Goal: Transaction & Acquisition: Book appointment/travel/reservation

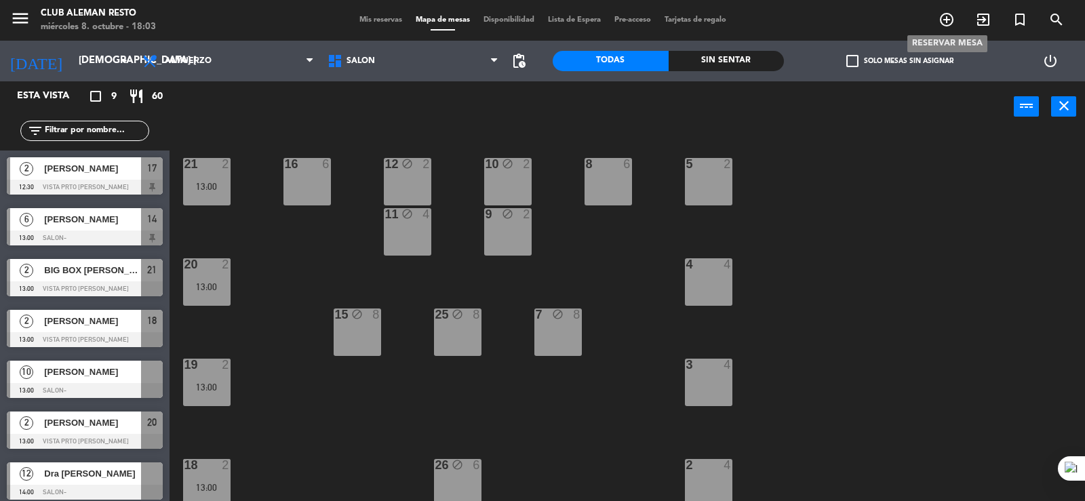
click at [941, 20] on icon "add_circle_outline" at bounding box center [947, 20] width 16 height 16
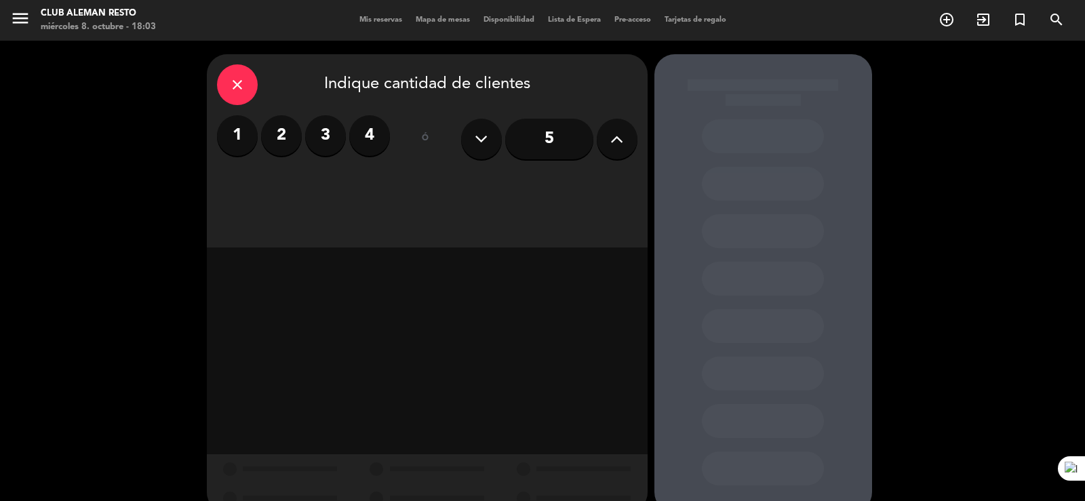
click at [283, 136] on label "2" at bounding box center [281, 135] width 41 height 41
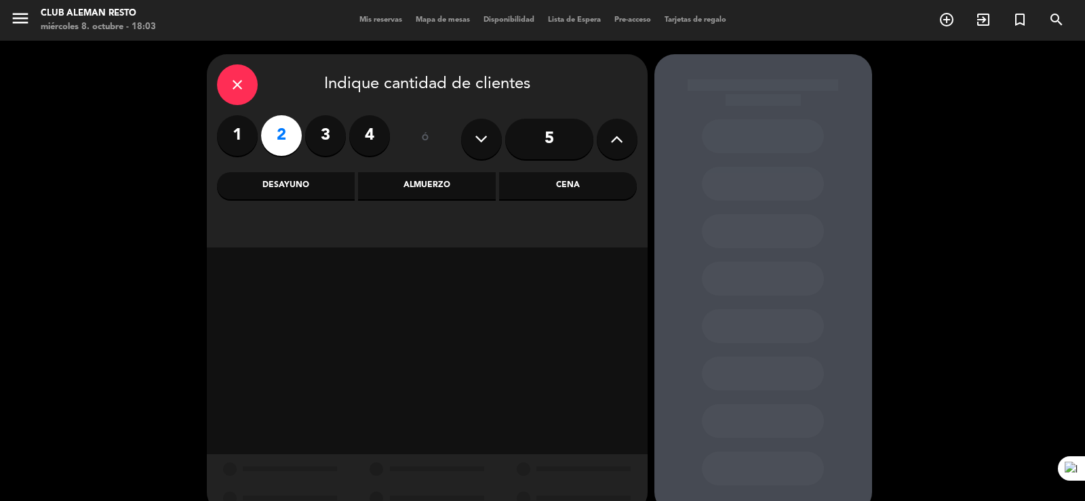
click at [450, 193] on div "Almuerzo" at bounding box center [427, 185] width 138 height 27
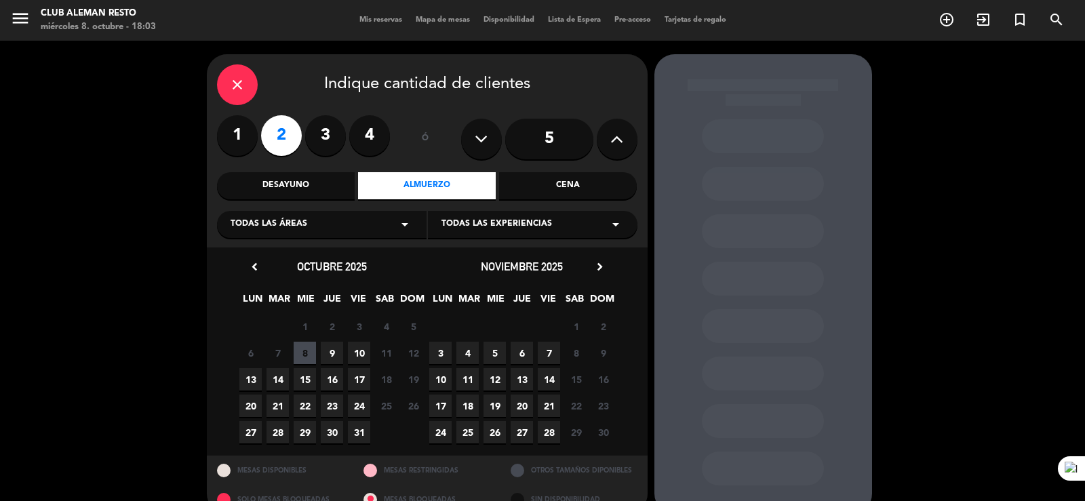
click at [323, 348] on span "9" at bounding box center [332, 353] width 22 height 22
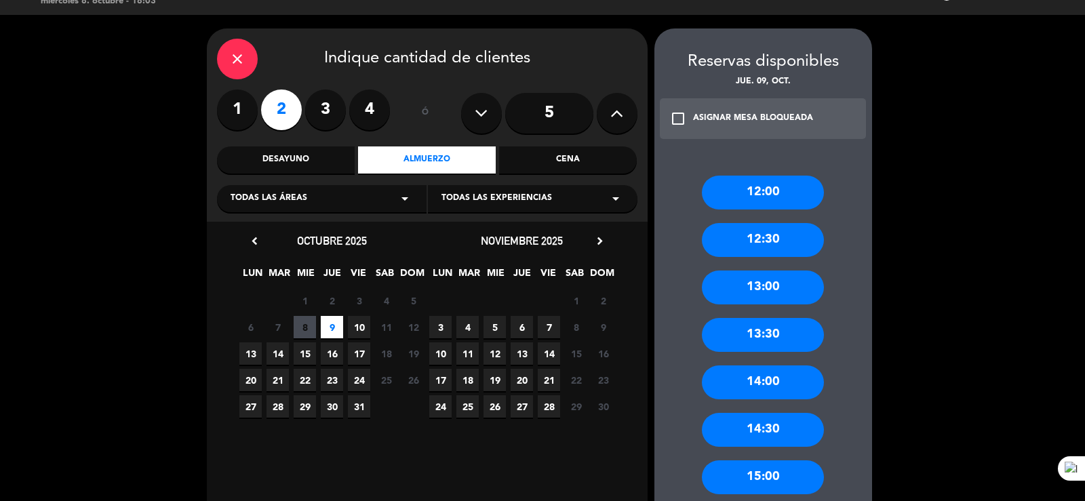
click at [759, 387] on div "14:00" at bounding box center [763, 383] width 122 height 34
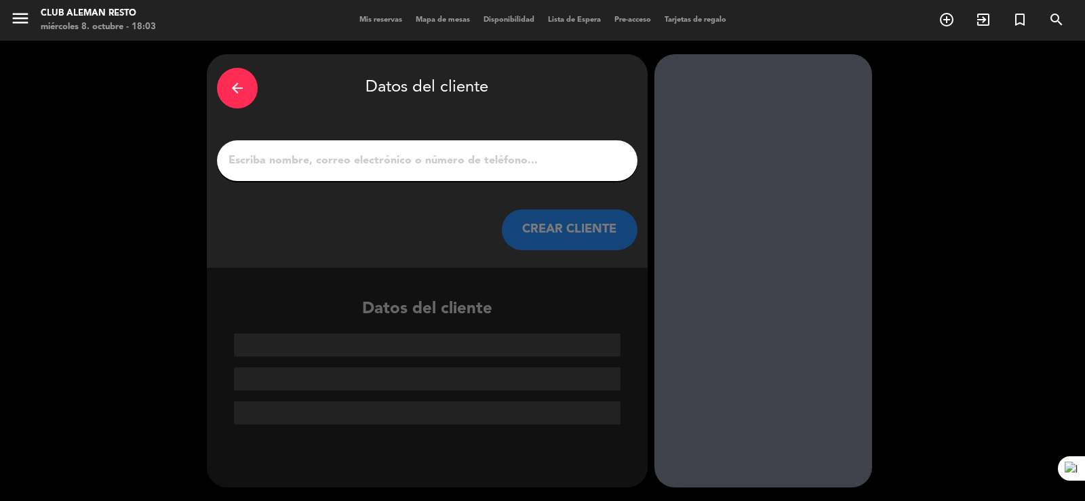
scroll to position [0, 0]
click at [345, 152] on input "1" at bounding box center [427, 160] width 400 height 19
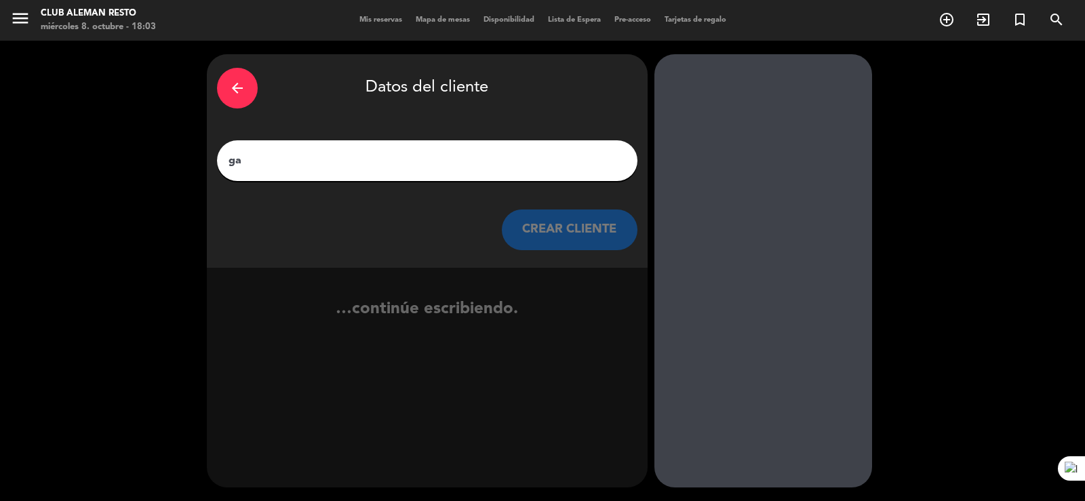
type input "g"
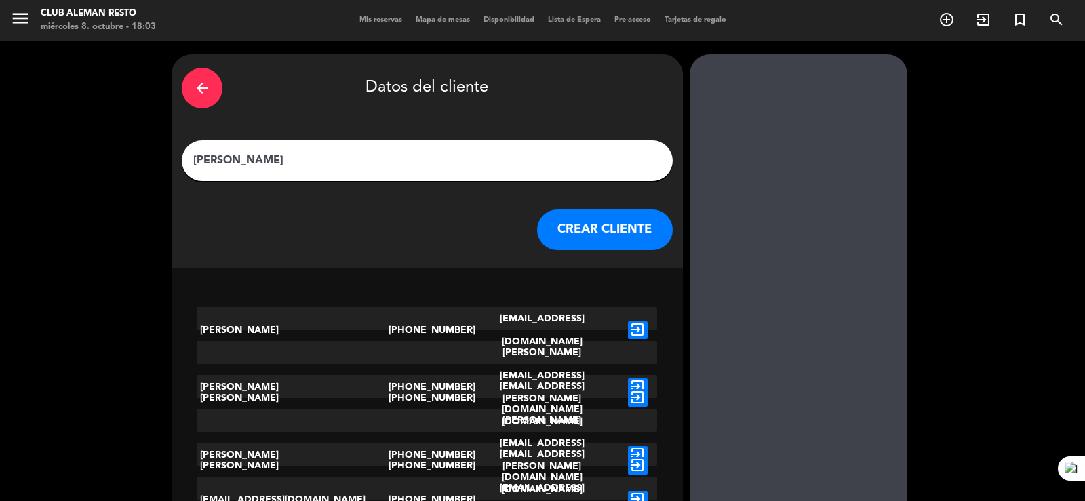
type input "[PERSON_NAME]"
click at [564, 226] on button "CREAR CLIENTE" at bounding box center [605, 230] width 136 height 41
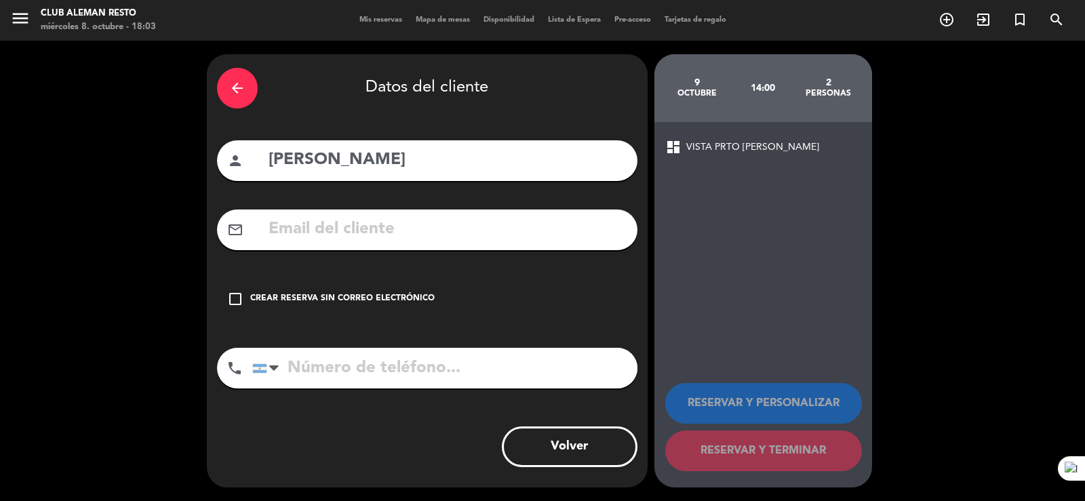
click at [237, 300] on icon "check_box_outline_blank" at bounding box center [235, 299] width 16 height 16
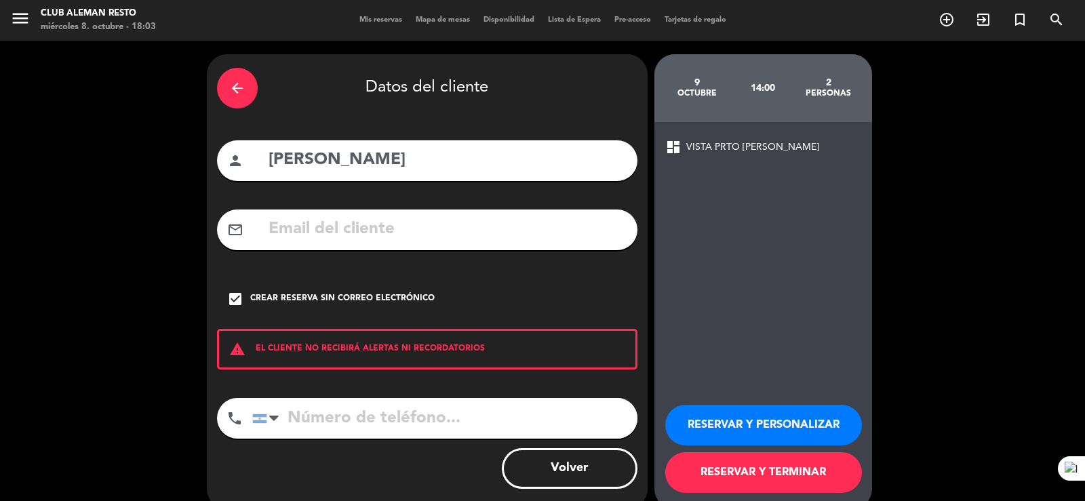
click at [309, 408] on input "tel" at bounding box center [444, 418] width 385 height 41
type input "1144904053"
click at [808, 473] on button "RESERVAR Y TERMINAR" at bounding box center [763, 472] width 197 height 41
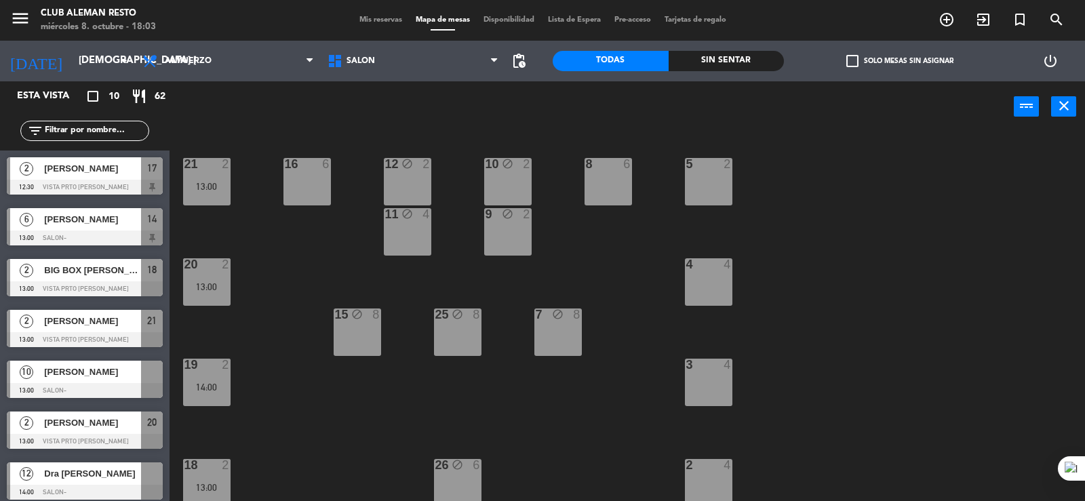
scroll to position [159, 0]
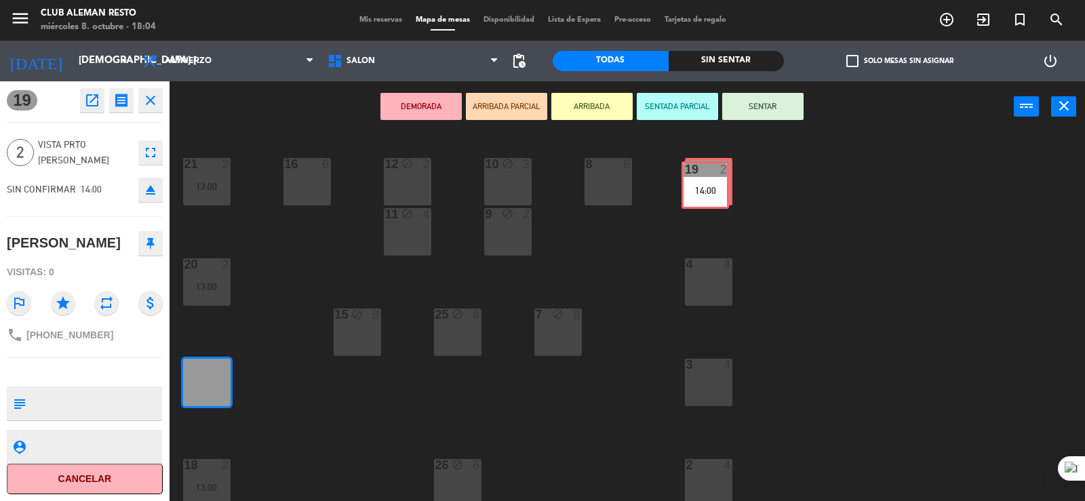
drag, startPoint x: 205, startPoint y: 369, endPoint x: 703, endPoint y: 172, distance: 536.2
click at [703, 172] on div "5 2 21 2 13:00 8 6 10 block 2 12 block 2 16 6 9 block 2 11 block 4 4 4 20 2 13:…" at bounding box center [632, 318] width 905 height 369
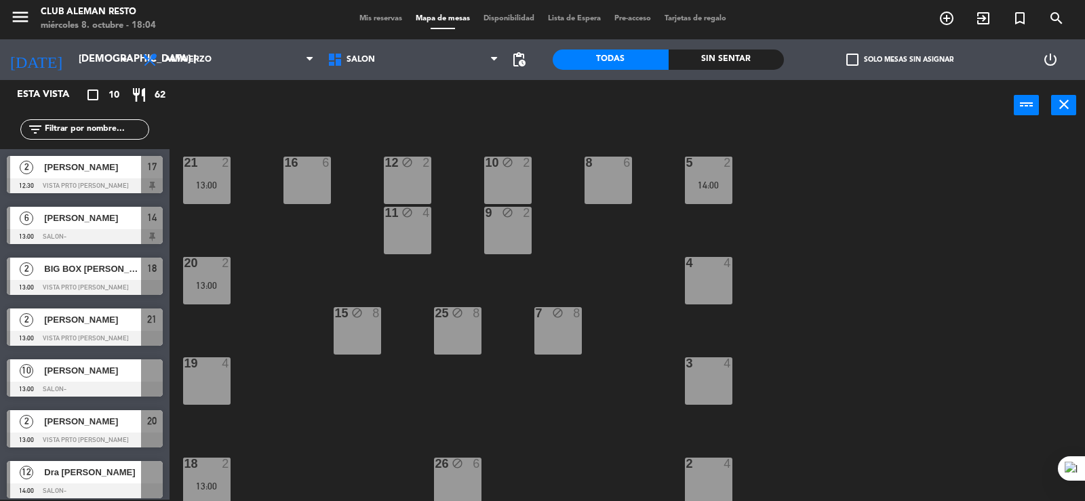
scroll to position [104, 0]
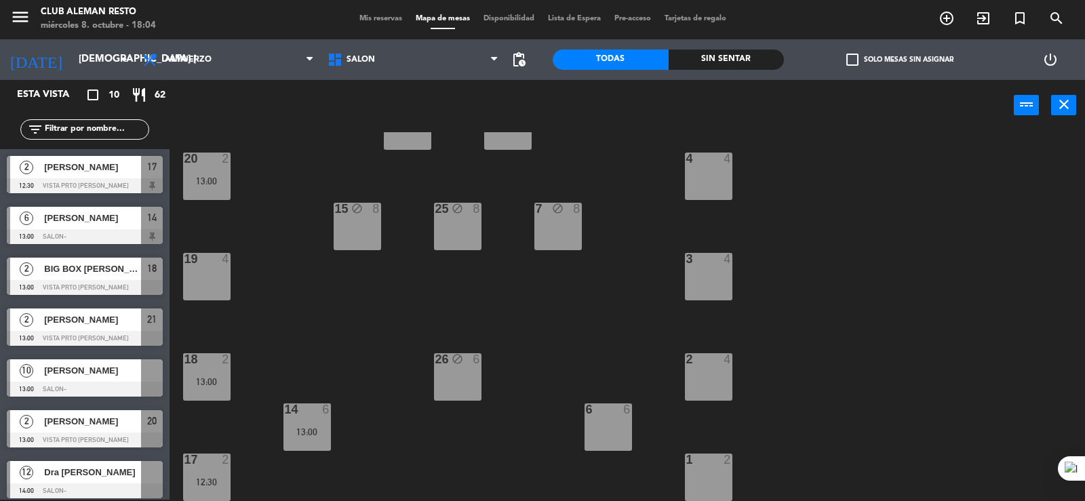
click at [702, 380] on div "2 4" at bounding box center [708, 376] width 47 height 47
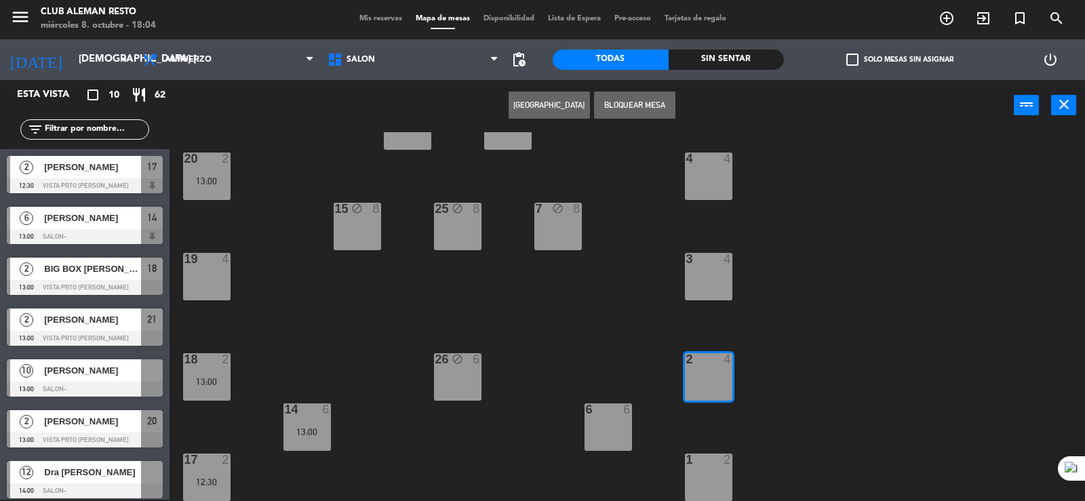
click at [653, 107] on button "Bloquear Mesa" at bounding box center [634, 105] width 81 height 27
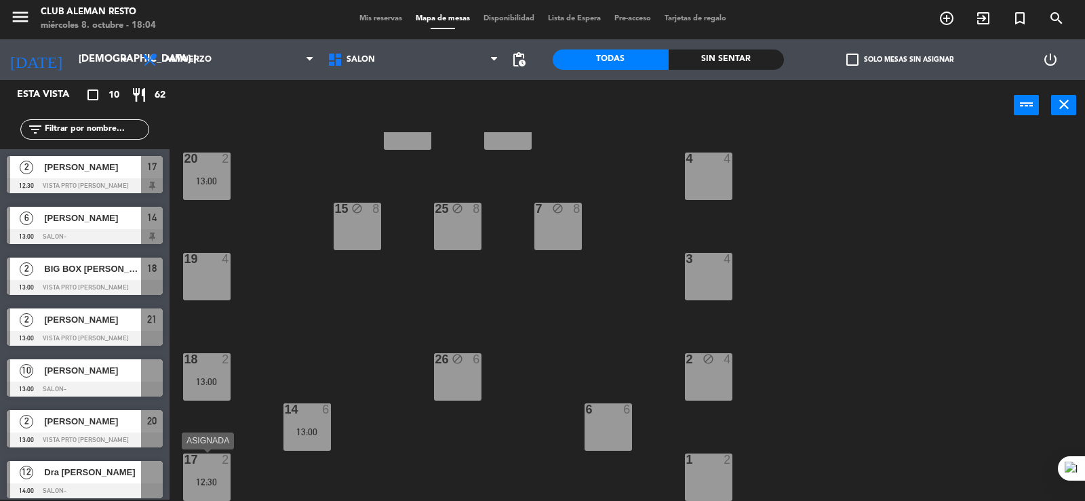
scroll to position [0, 0]
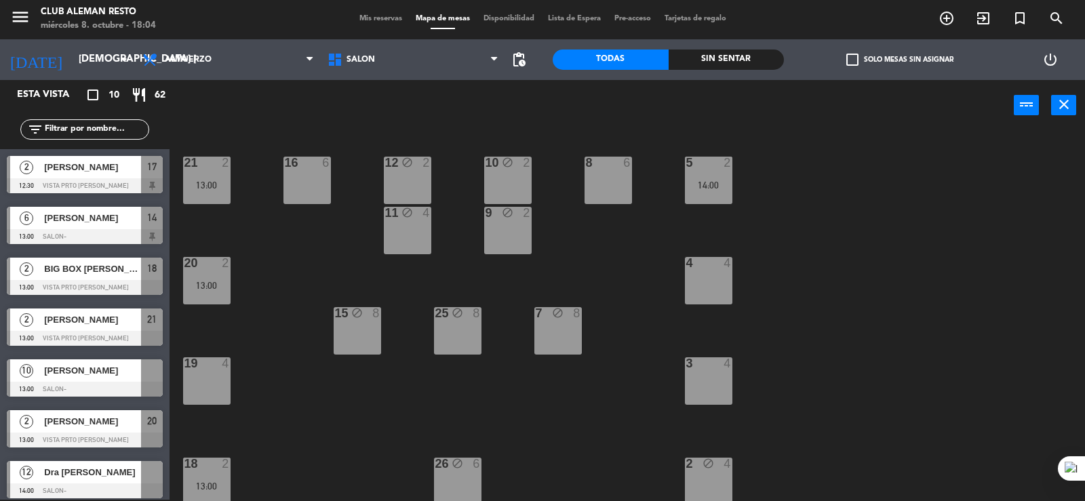
click at [120, 271] on span "BIG BOX [PERSON_NAME]" at bounding box center [92, 269] width 97 height 14
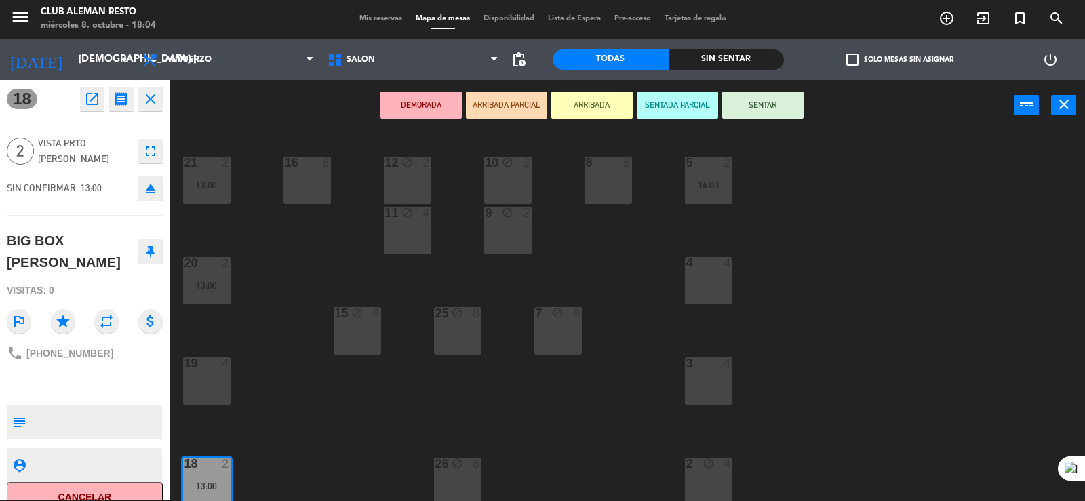
click at [155, 101] on icon "close" at bounding box center [150, 99] width 16 height 16
